Goal: Task Accomplishment & Management: Use online tool/utility

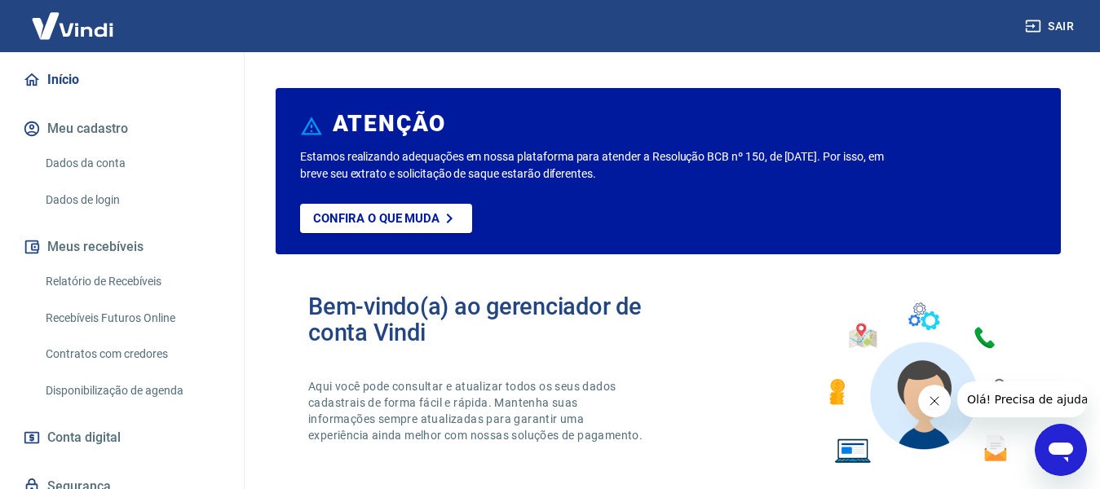
scroll to position [163, 0]
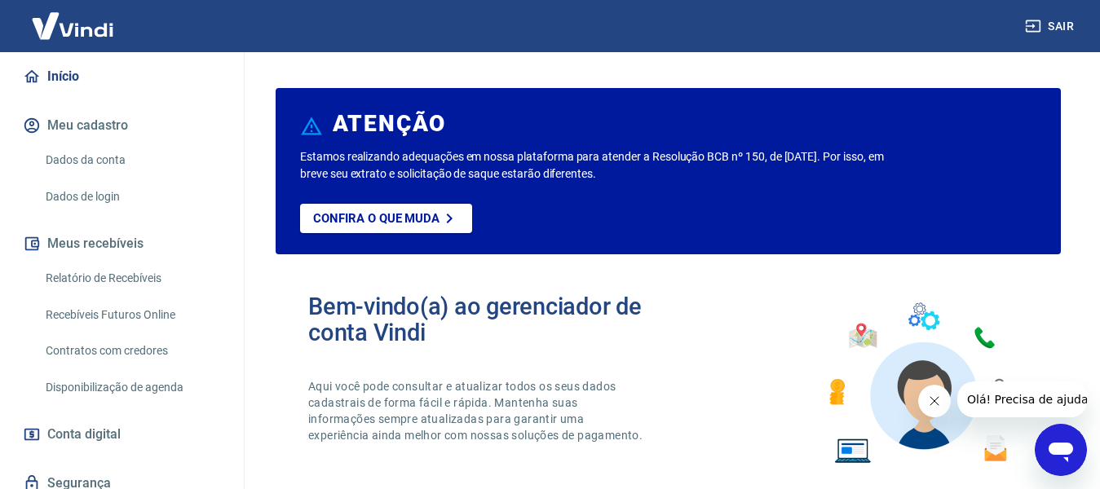
click at [107, 270] on link "Relatório de Recebíveis" at bounding box center [131, 278] width 185 height 33
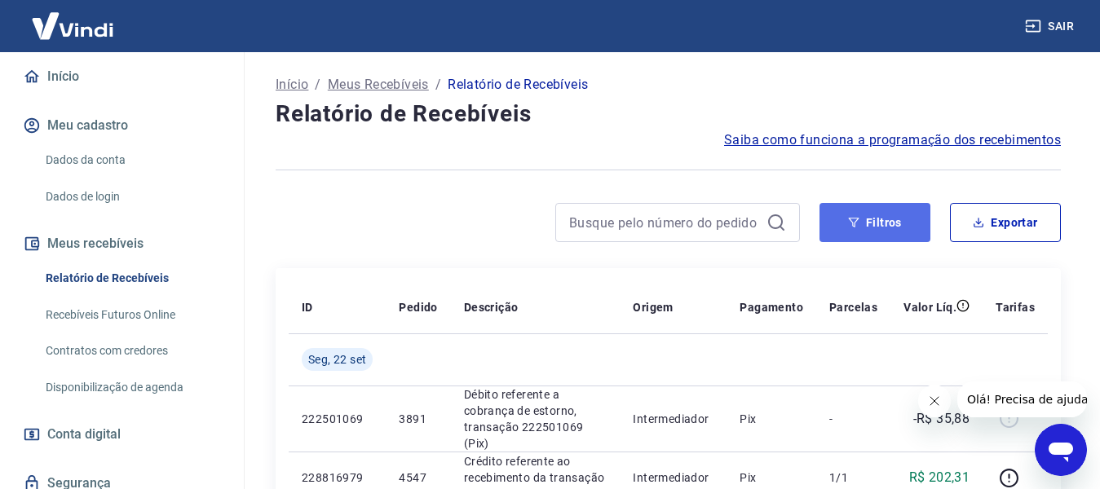
click at [886, 232] on button "Filtros" at bounding box center [875, 222] width 111 height 39
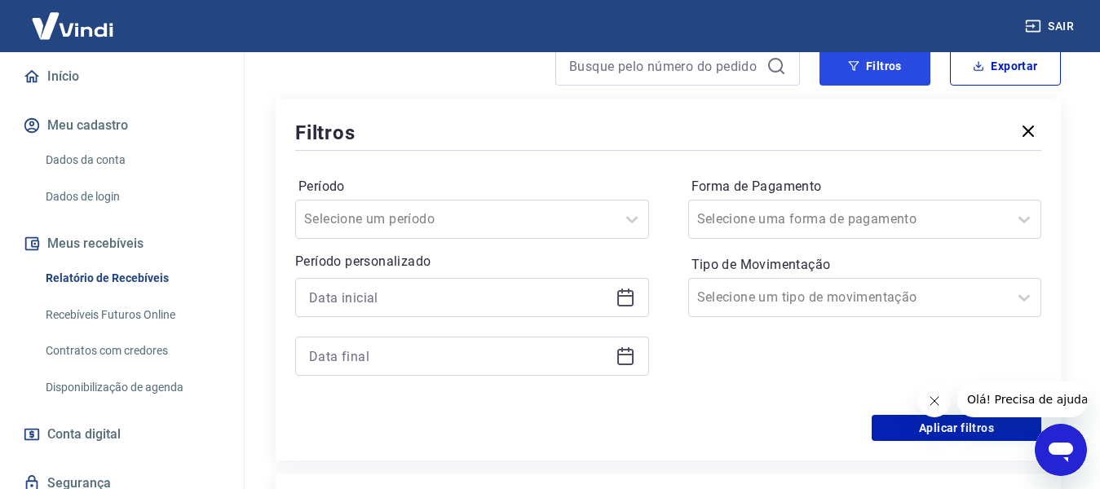
scroll to position [163, 0]
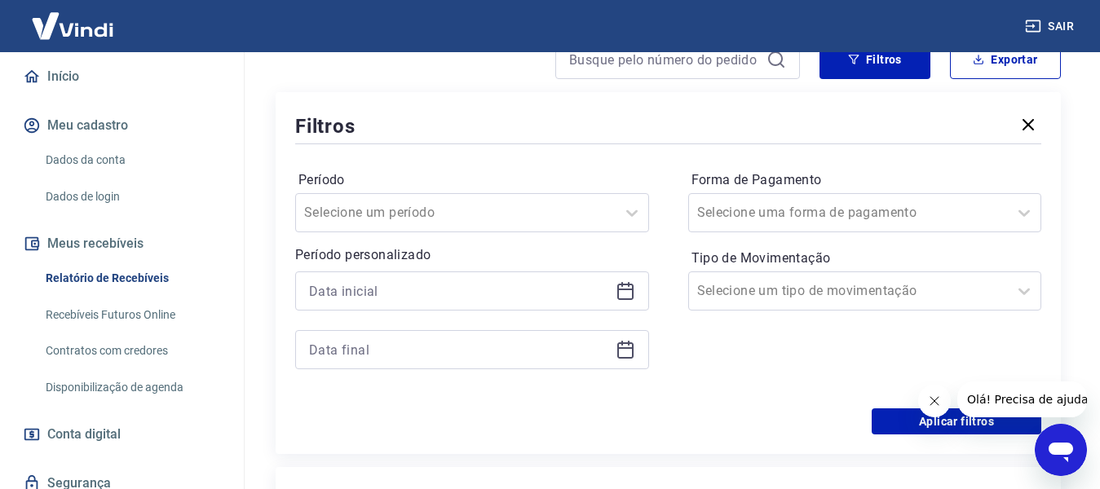
click at [619, 285] on icon at bounding box center [625, 292] width 16 height 16
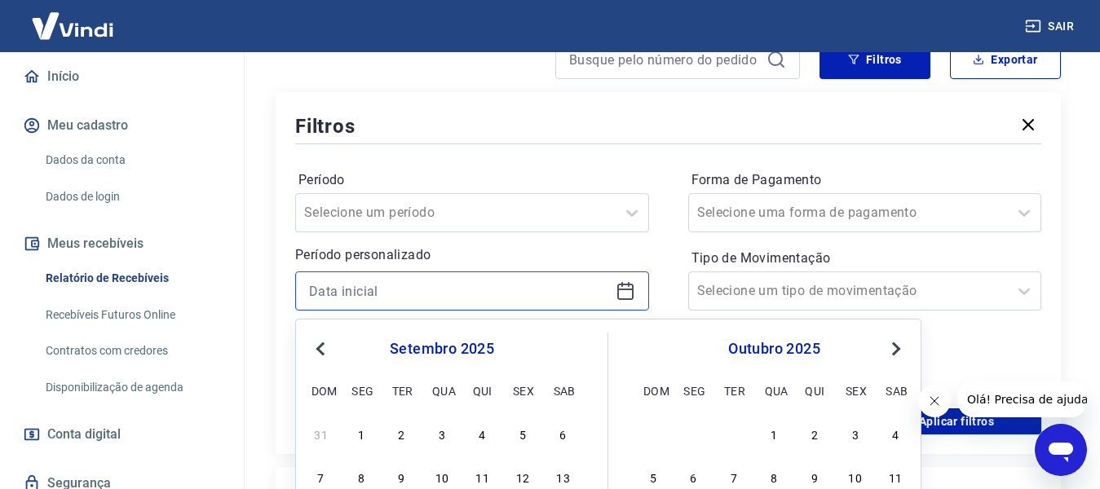
scroll to position [326, 0]
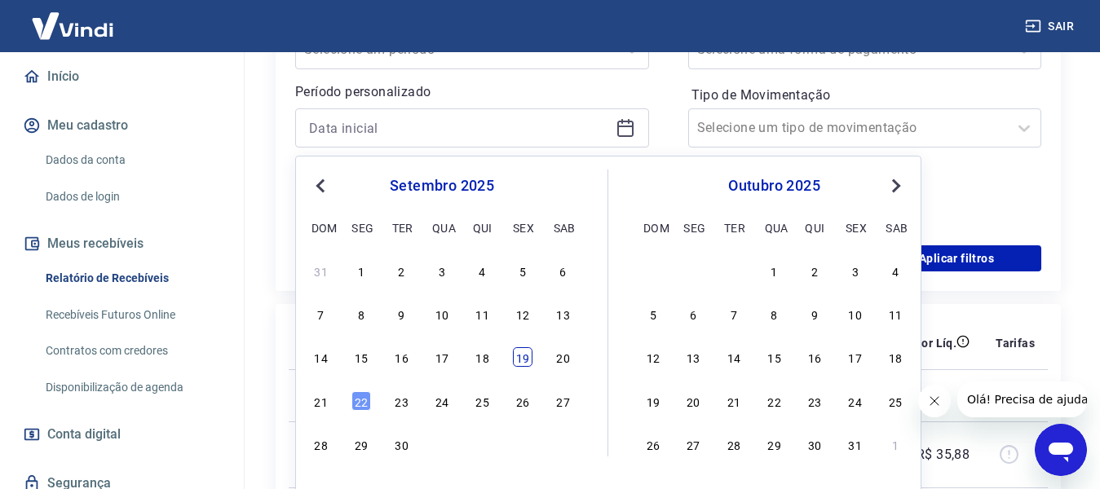
click at [517, 357] on div "19" at bounding box center [523, 357] width 20 height 20
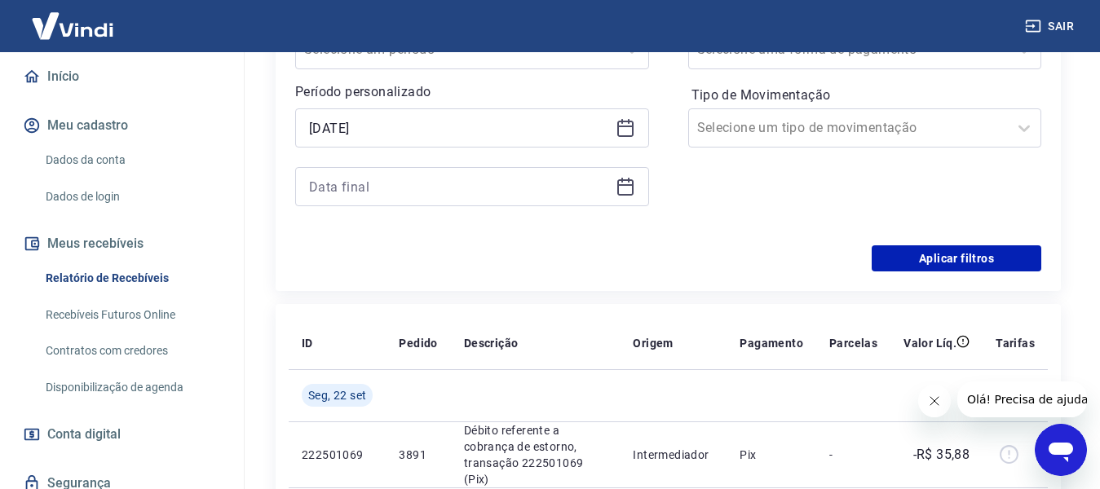
type input "19/09/2025"
click at [639, 199] on div at bounding box center [472, 186] width 354 height 39
click at [626, 193] on icon at bounding box center [626, 187] width 20 height 20
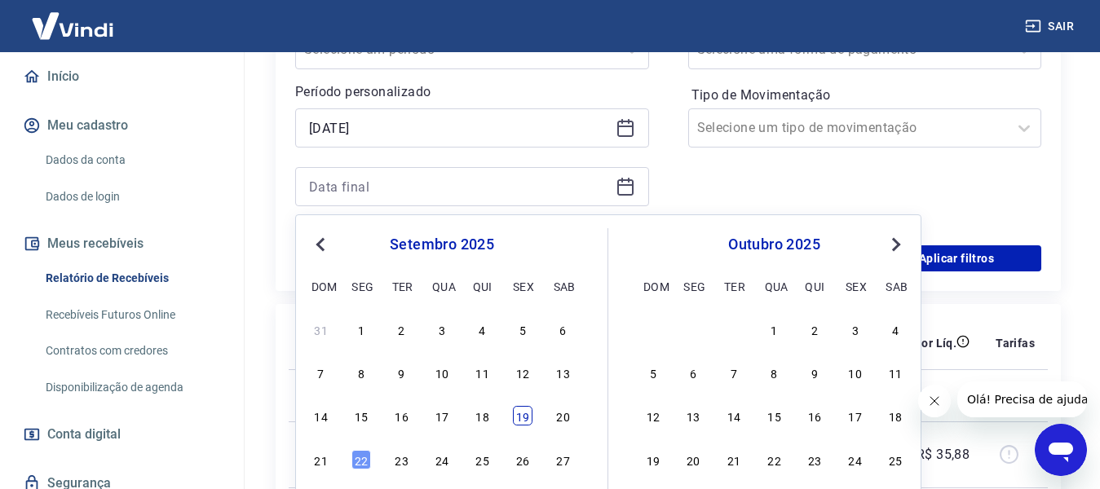
click at [529, 418] on div "19" at bounding box center [523, 416] width 20 height 20
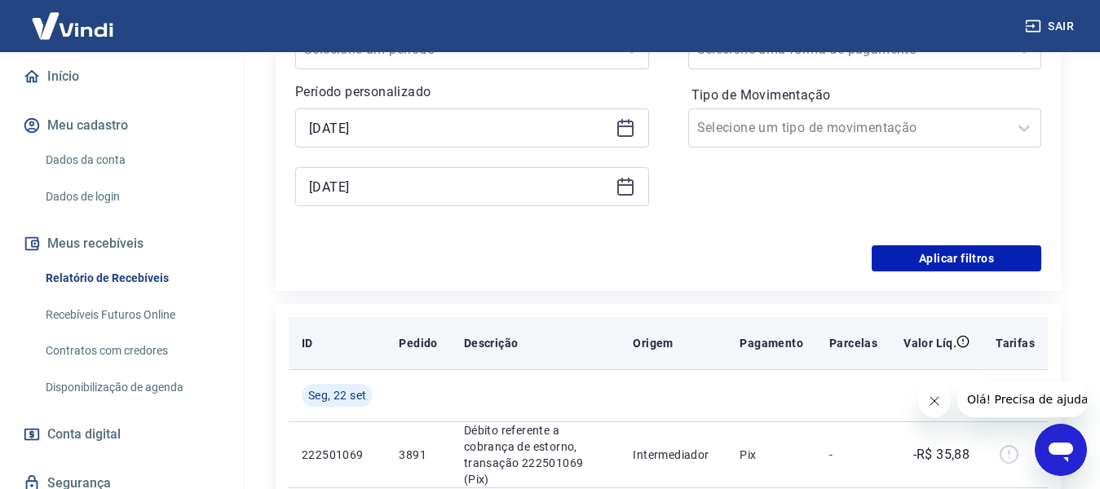
type input "19/09/2025"
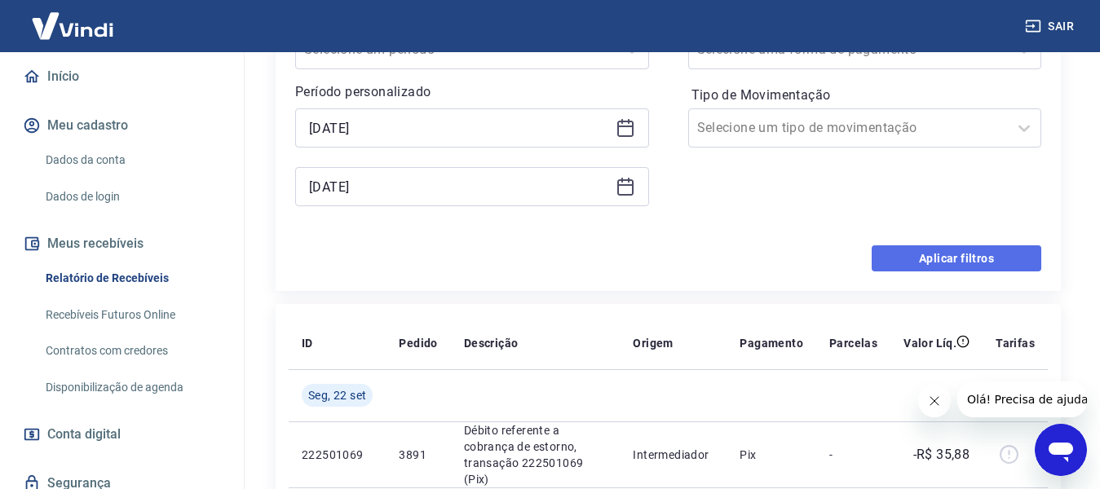
click at [970, 266] on button "Aplicar filtros" at bounding box center [957, 258] width 170 height 26
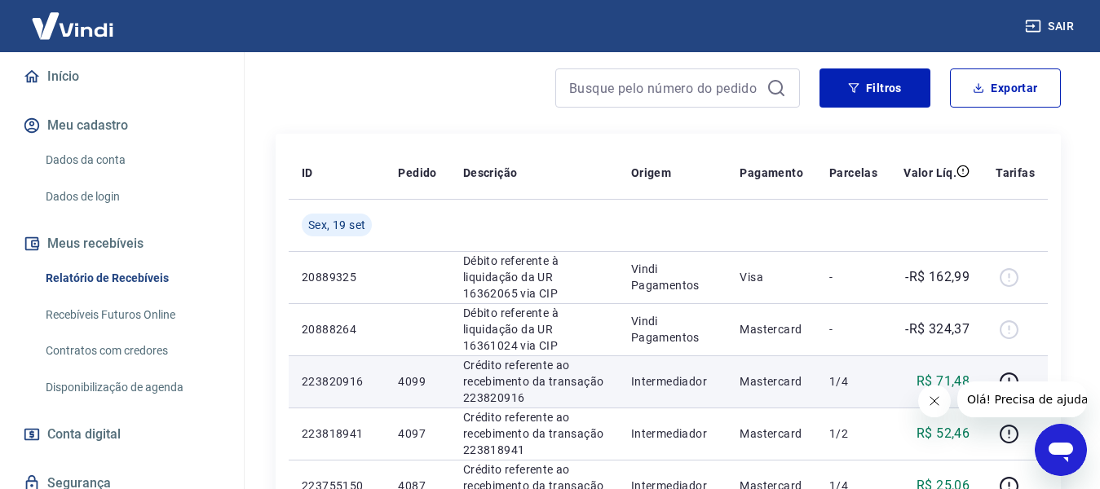
scroll to position [163, 0]
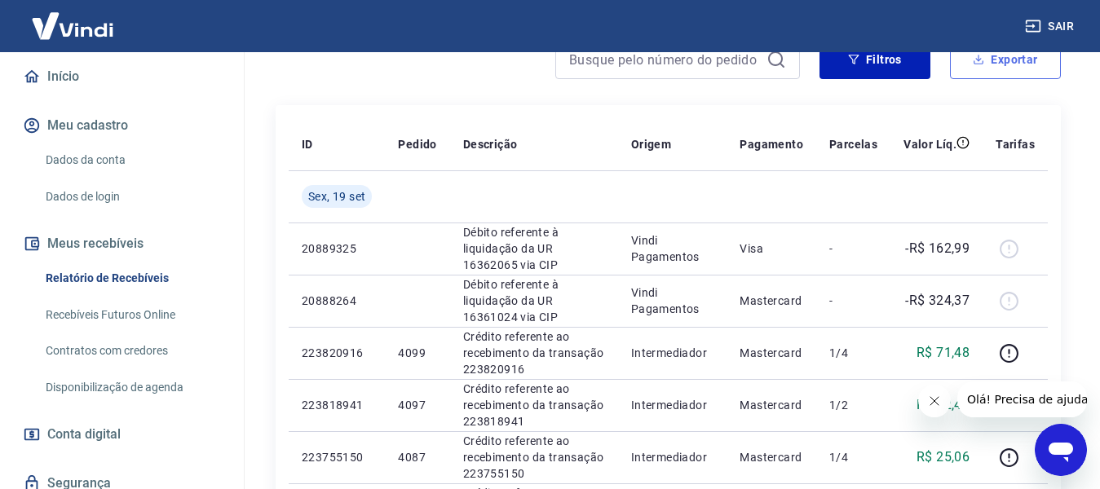
click at [992, 73] on button "Exportar" at bounding box center [1005, 59] width 111 height 39
type input "19/09/2025"
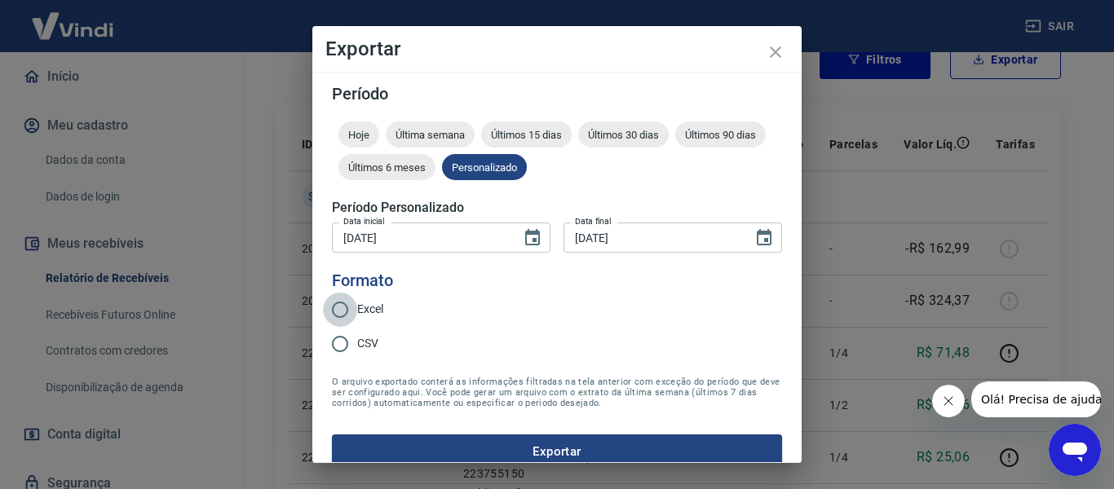
click at [343, 296] on input "Excel" at bounding box center [340, 310] width 34 height 34
radio input "true"
click at [536, 457] on button "Exportar" at bounding box center [557, 452] width 450 height 34
